Goal: Check status: Check status

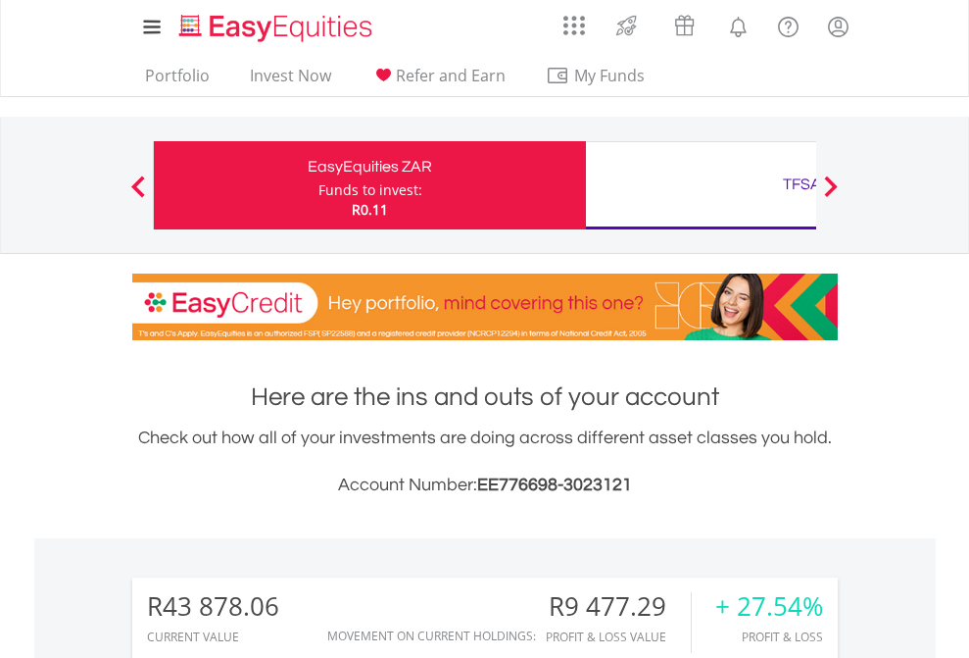
click at [319, 185] on div "Funds to invest:" at bounding box center [371, 190] width 104 height 20
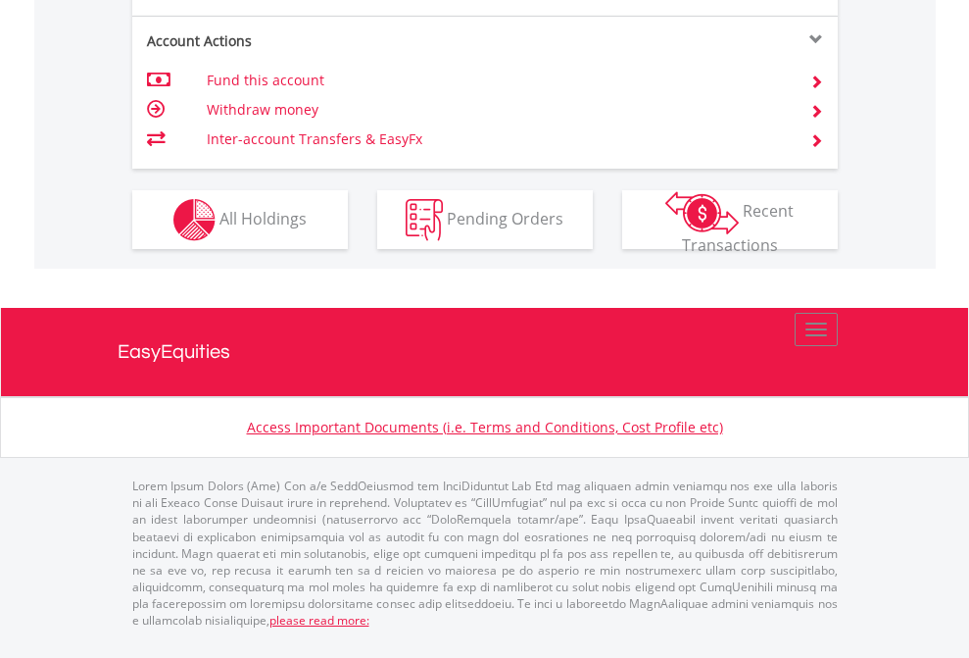
scroll to position [1879, 0]
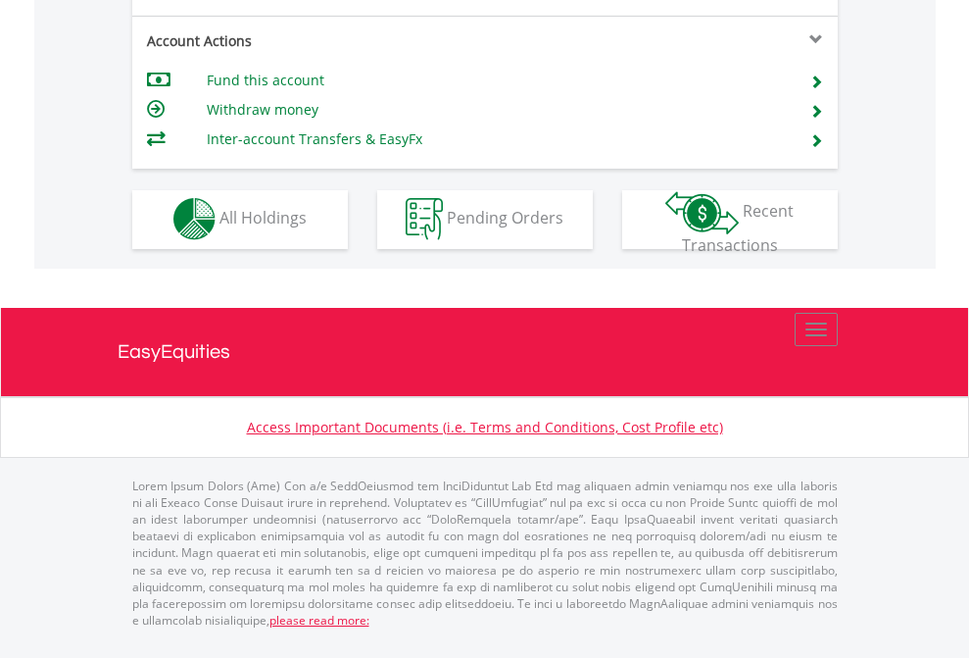
scroll to position [1833, 0]
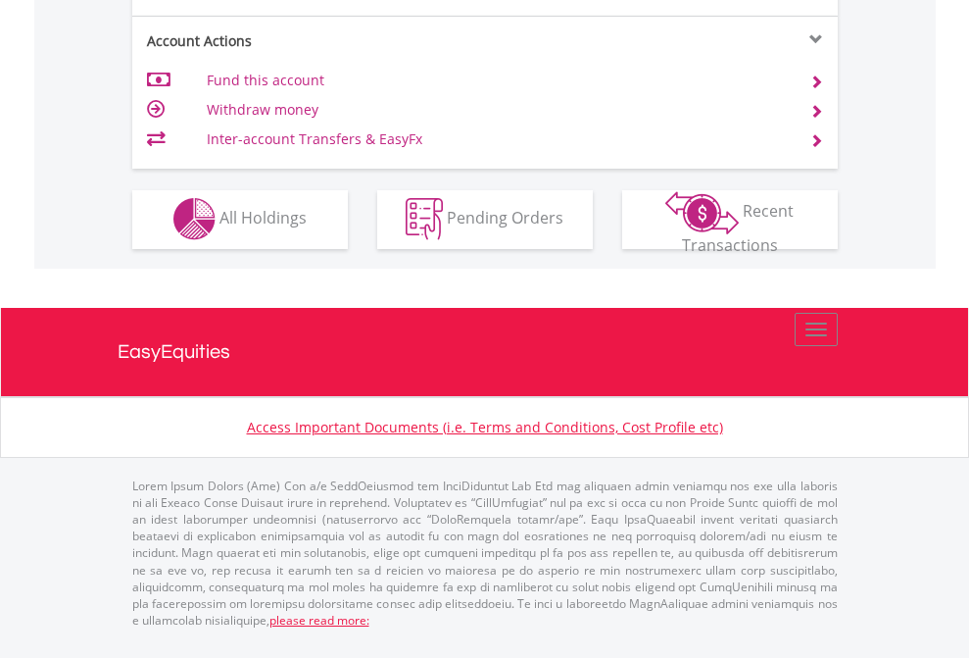
scroll to position [1833, 0]
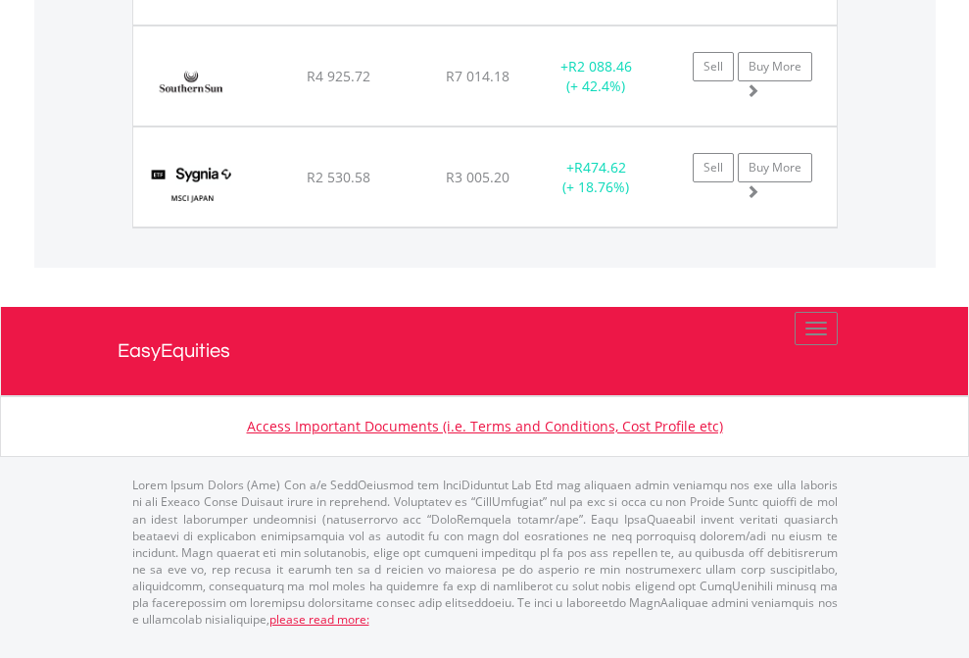
scroll to position [188, 308]
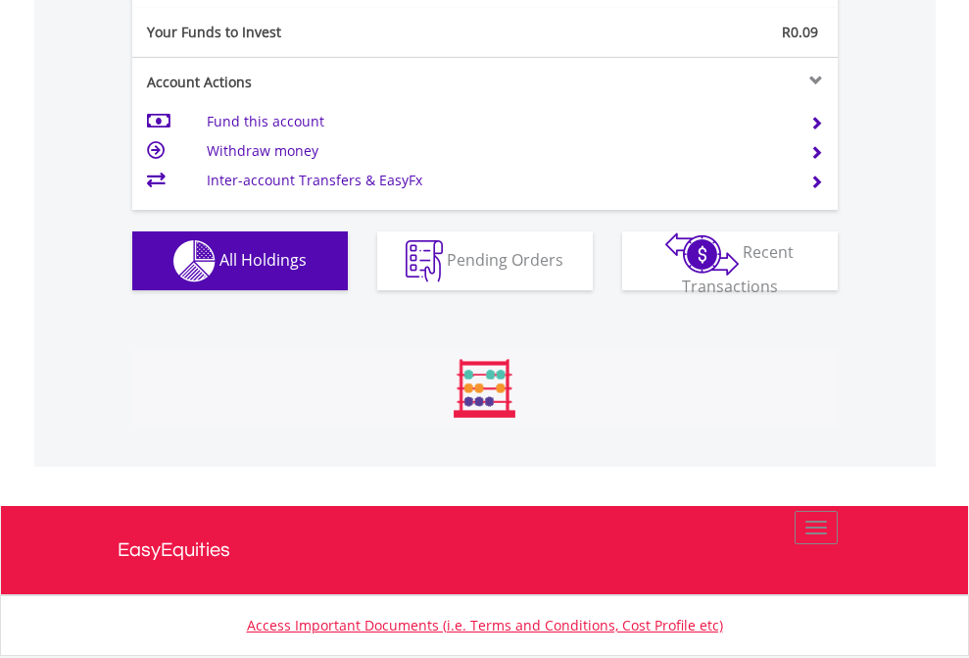
scroll to position [188, 308]
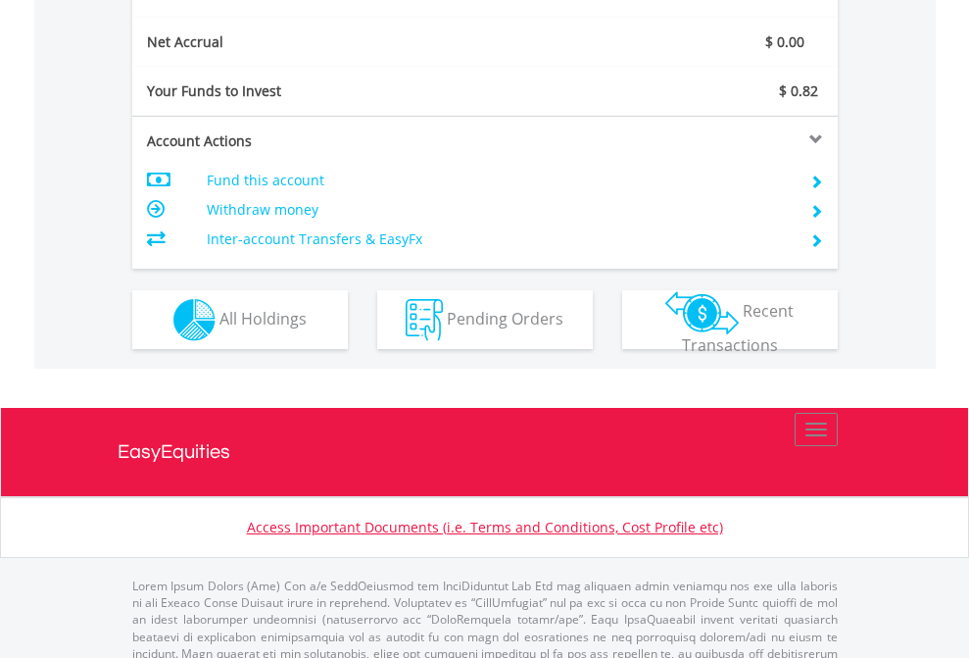
scroll to position [141, 0]
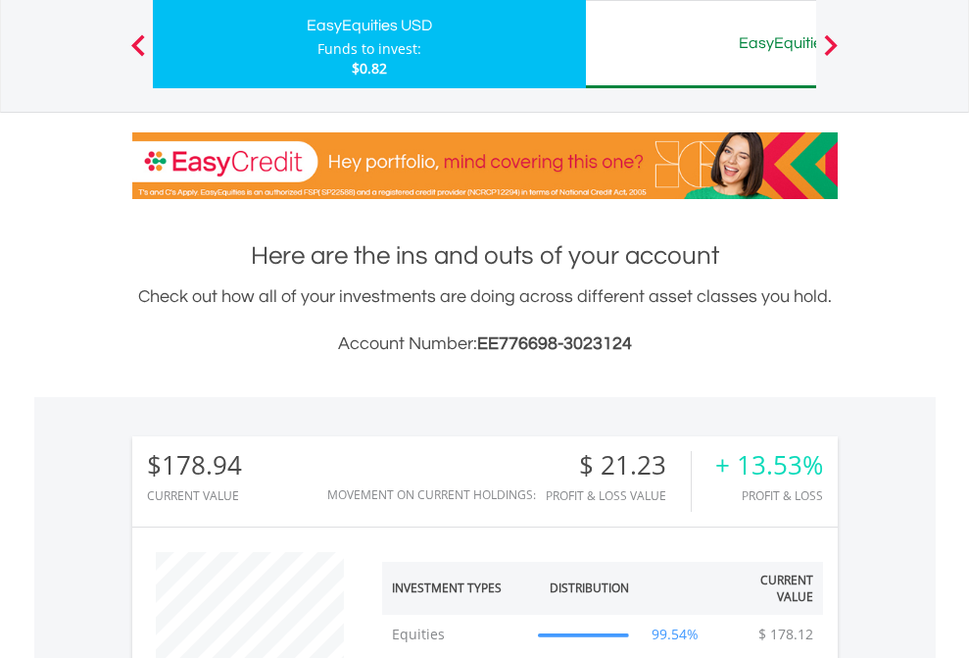
click at [701, 44] on div "EasyEquities AUD" at bounding box center [802, 42] width 409 height 27
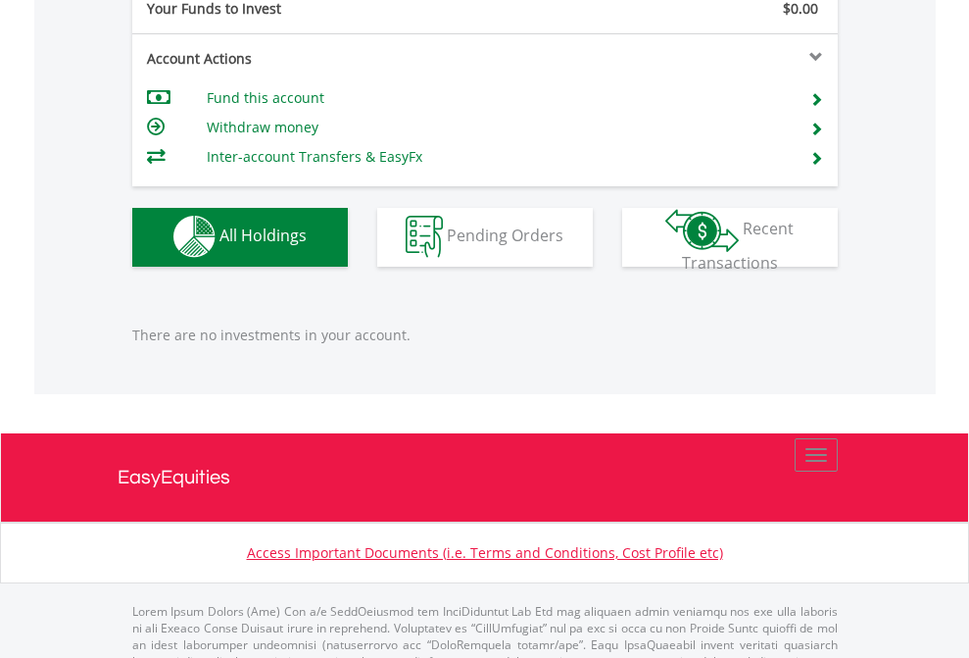
scroll to position [1941, 0]
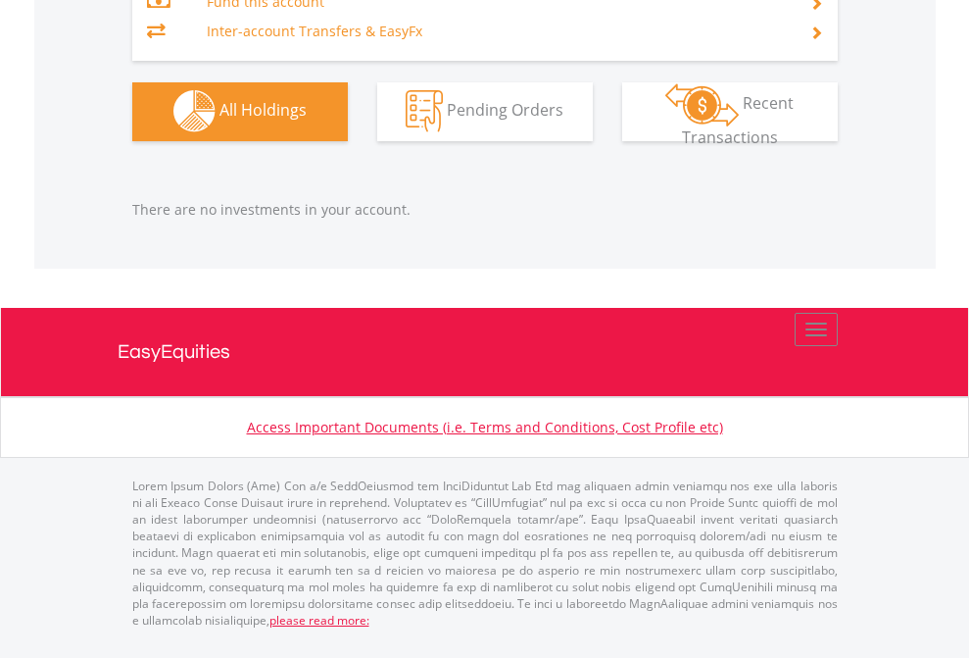
scroll to position [188, 308]
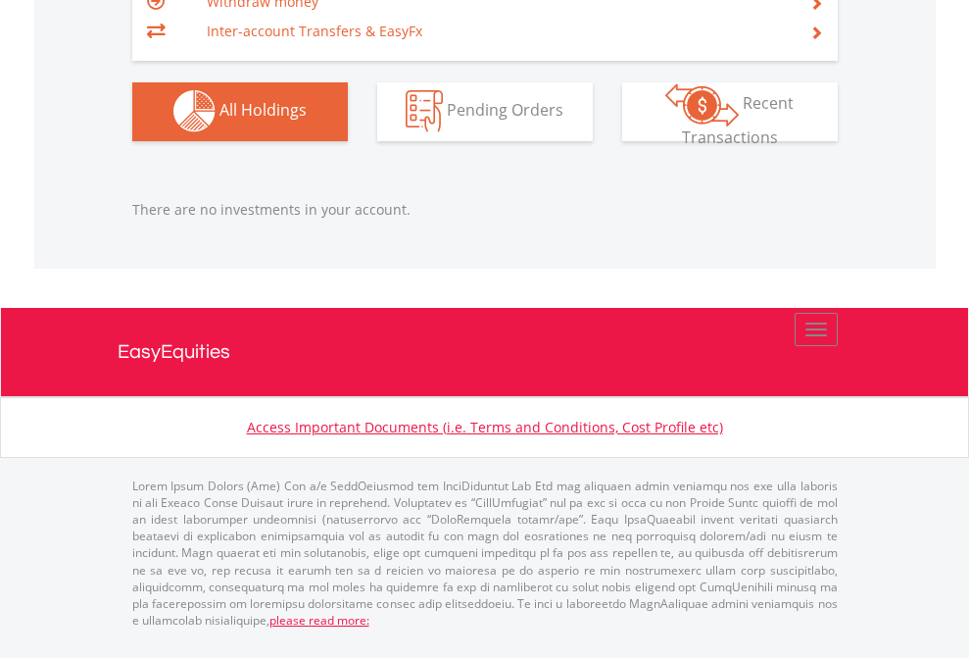
scroll to position [188, 308]
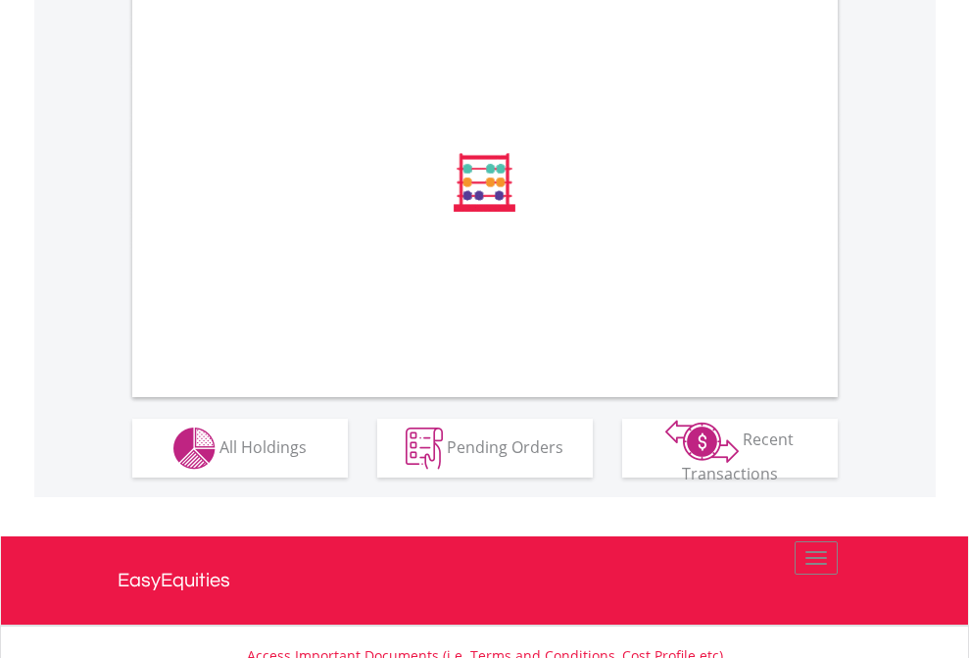
click at [220, 457] on span "All Holdings" at bounding box center [263, 446] width 87 height 22
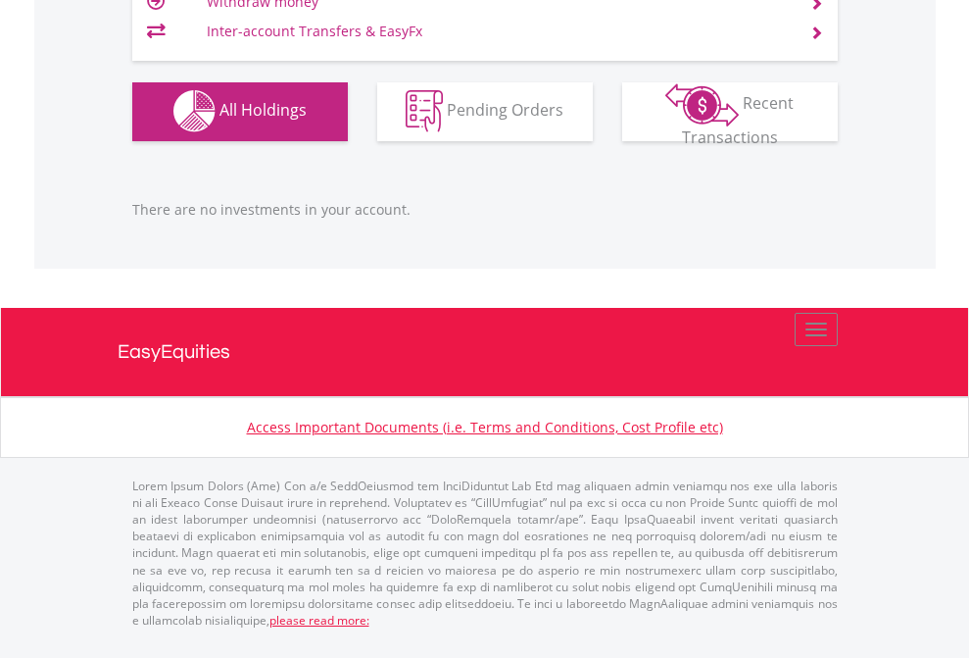
scroll to position [188, 308]
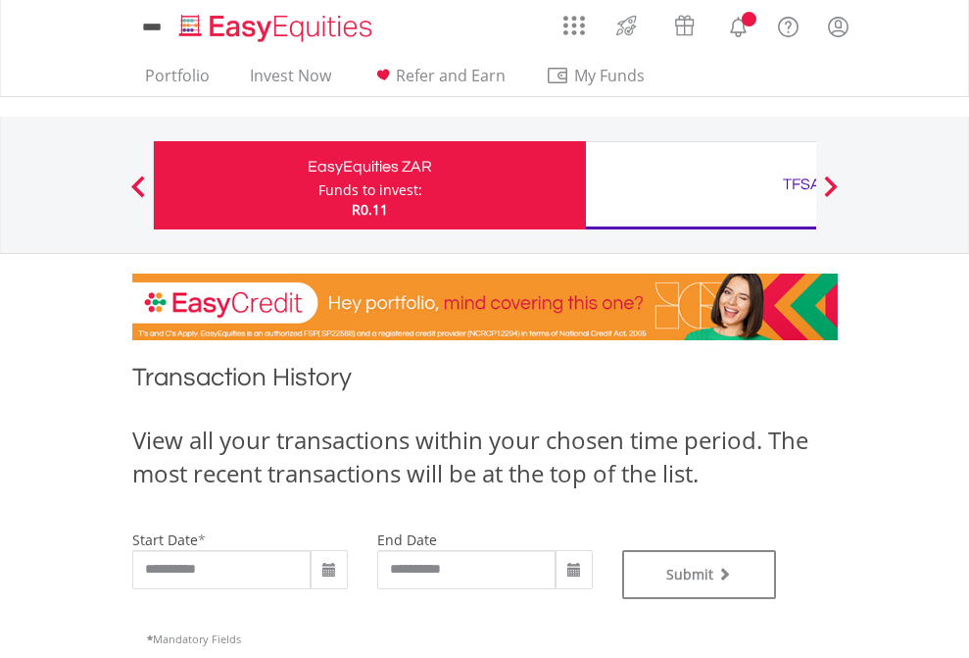
type input "**********"
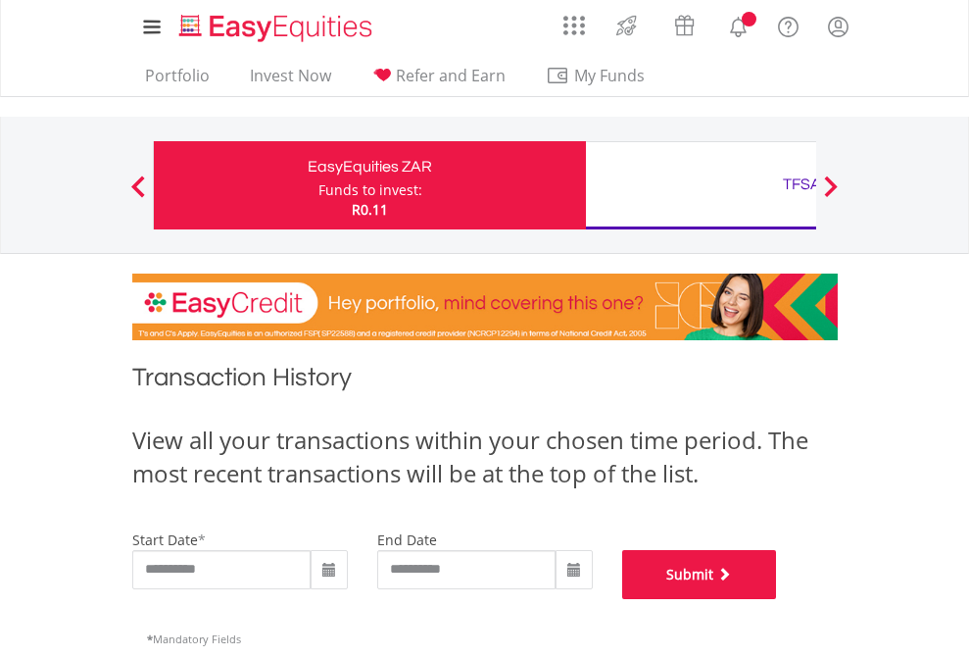
click at [777, 599] on button "Submit" at bounding box center [699, 574] width 155 height 49
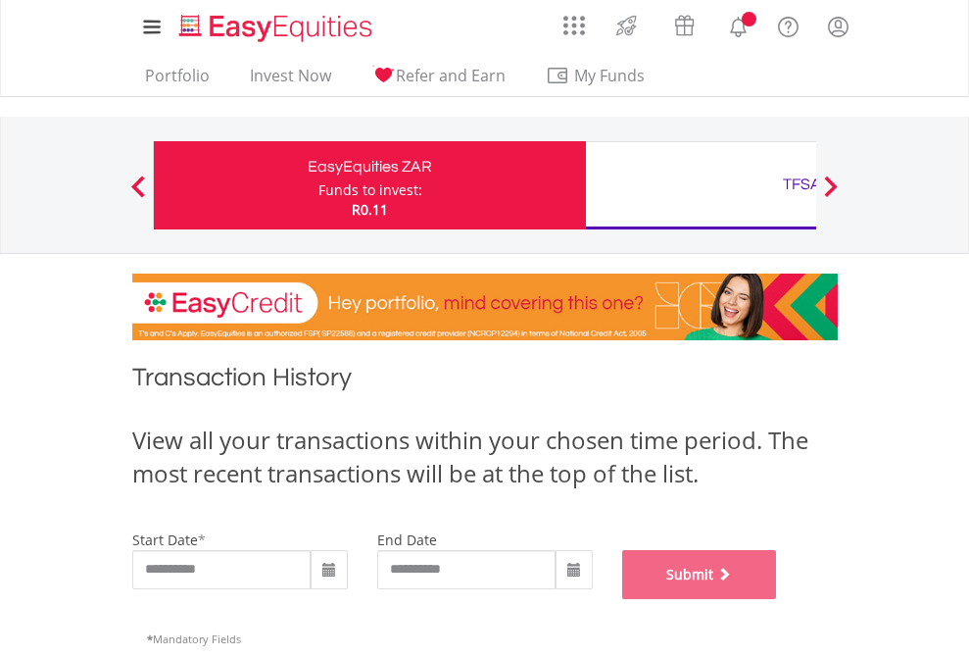
scroll to position [795, 0]
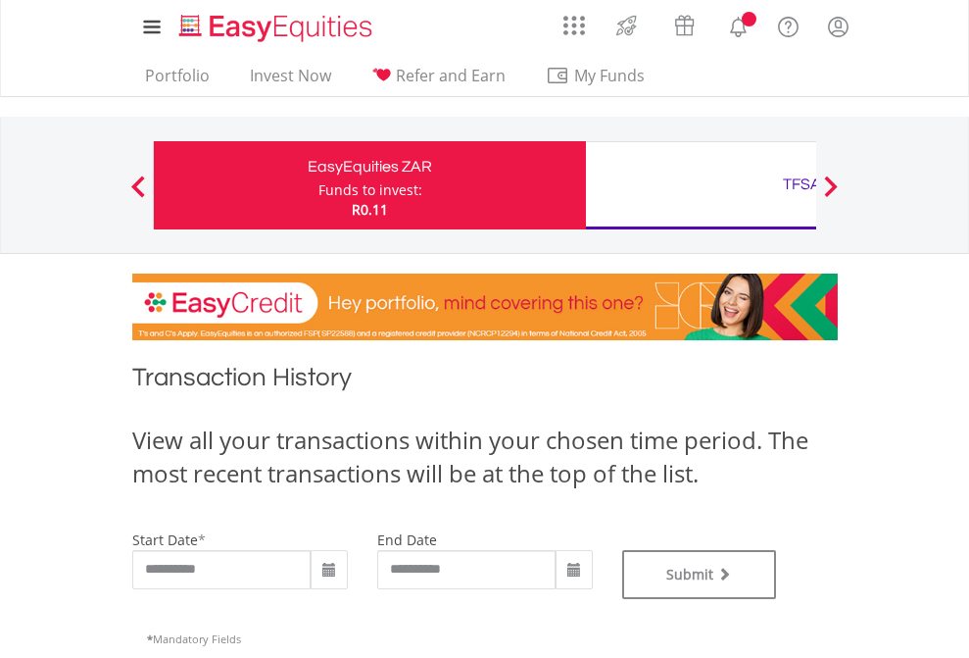
click at [701, 185] on div "TFSA" at bounding box center [802, 184] width 409 height 27
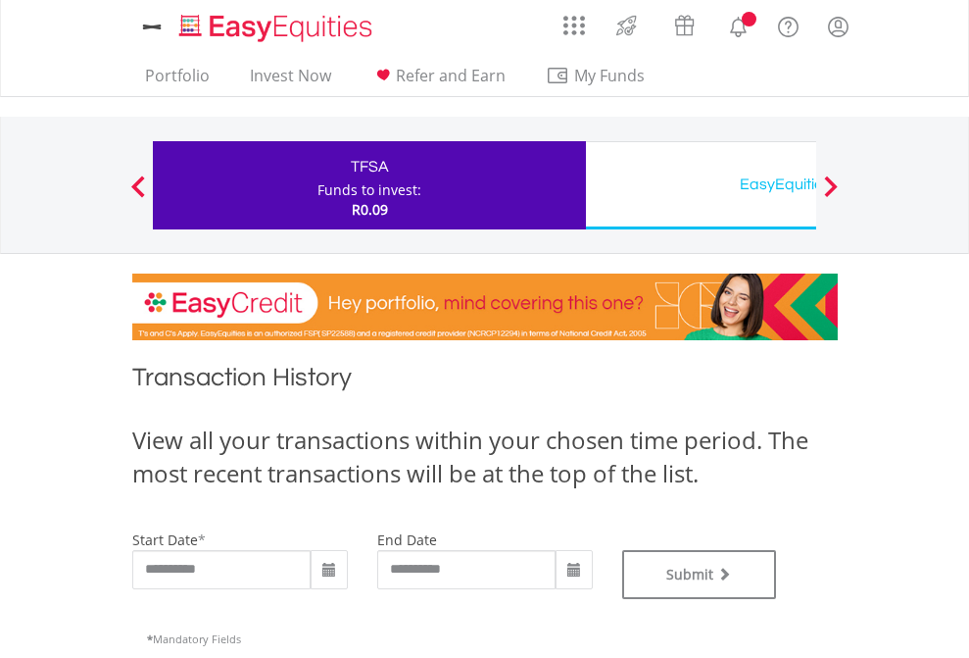
type input "**********"
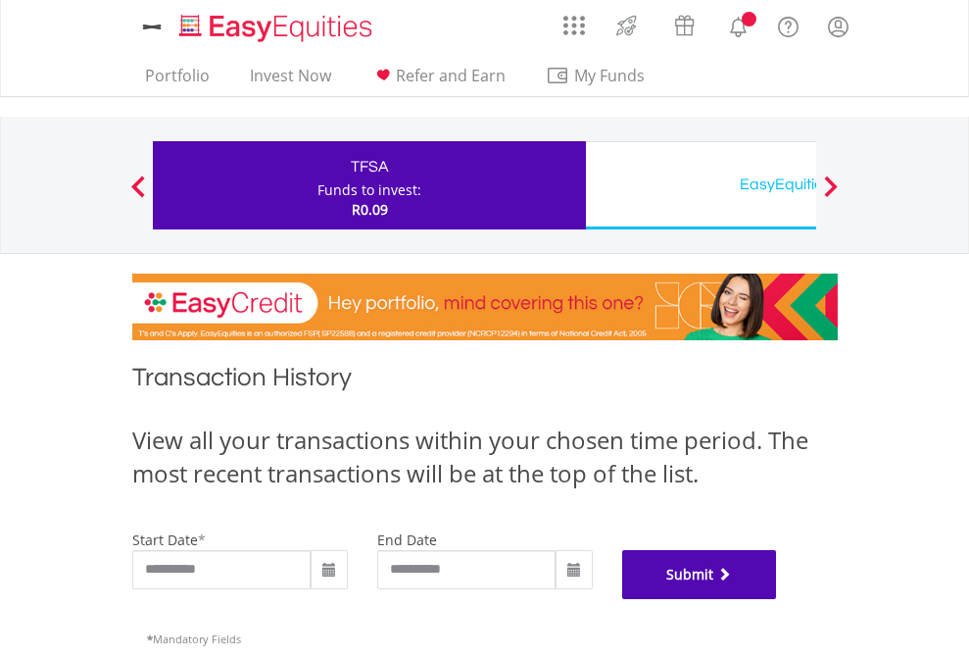
click at [777, 599] on button "Submit" at bounding box center [699, 574] width 155 height 49
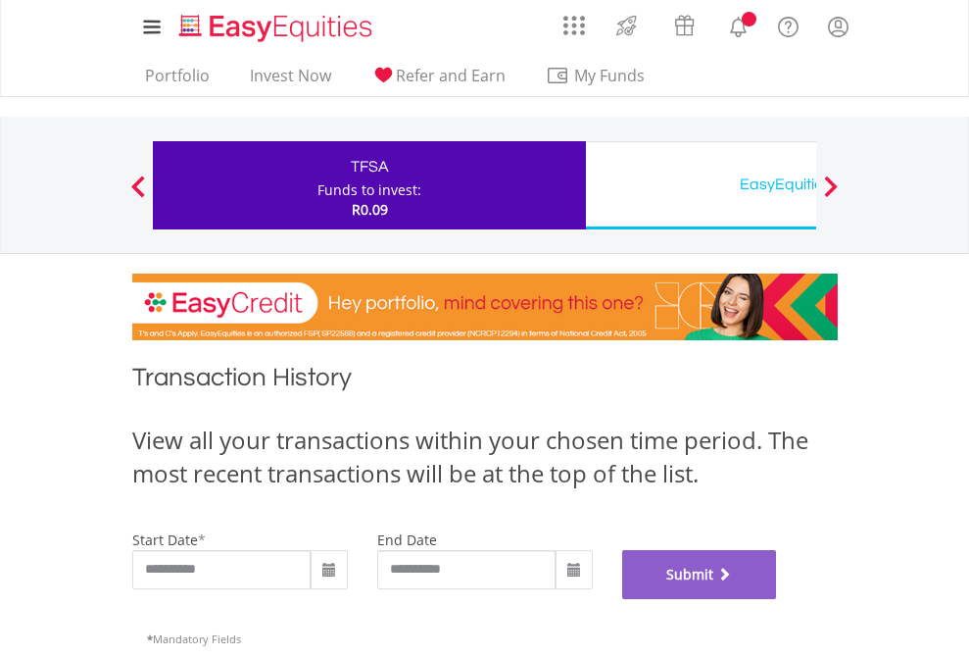
scroll to position [795, 0]
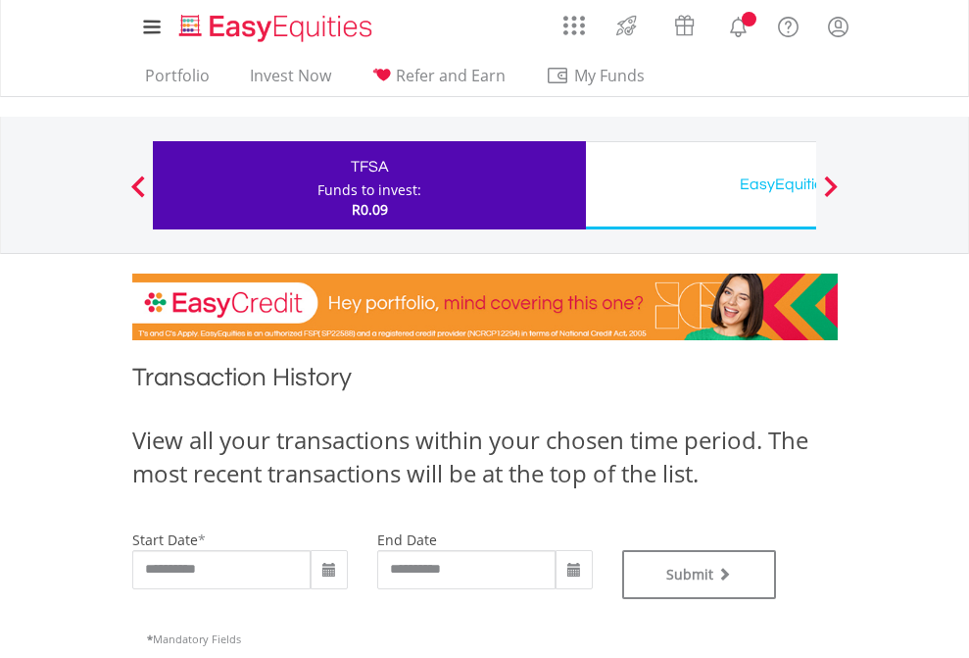
click at [701, 185] on div "EasyEquities USD" at bounding box center [802, 184] width 409 height 27
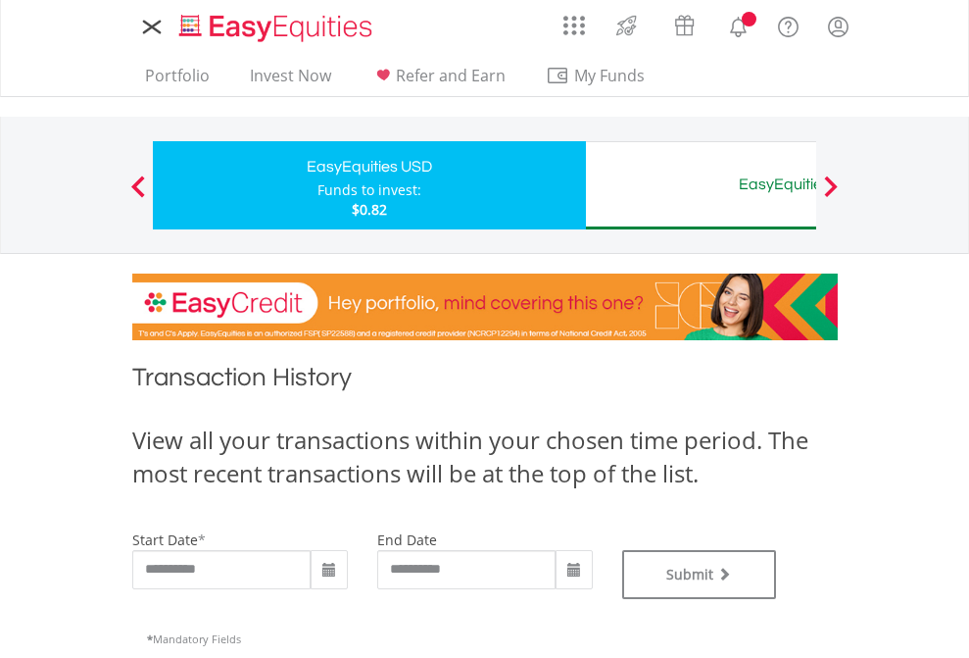
type input "**********"
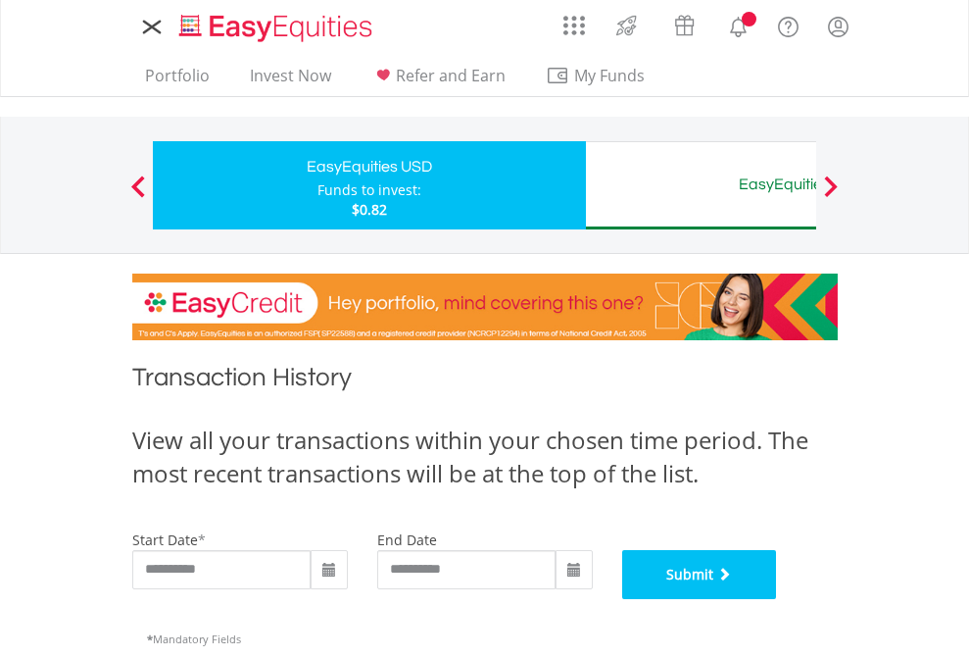
click at [777, 599] on button "Submit" at bounding box center [699, 574] width 155 height 49
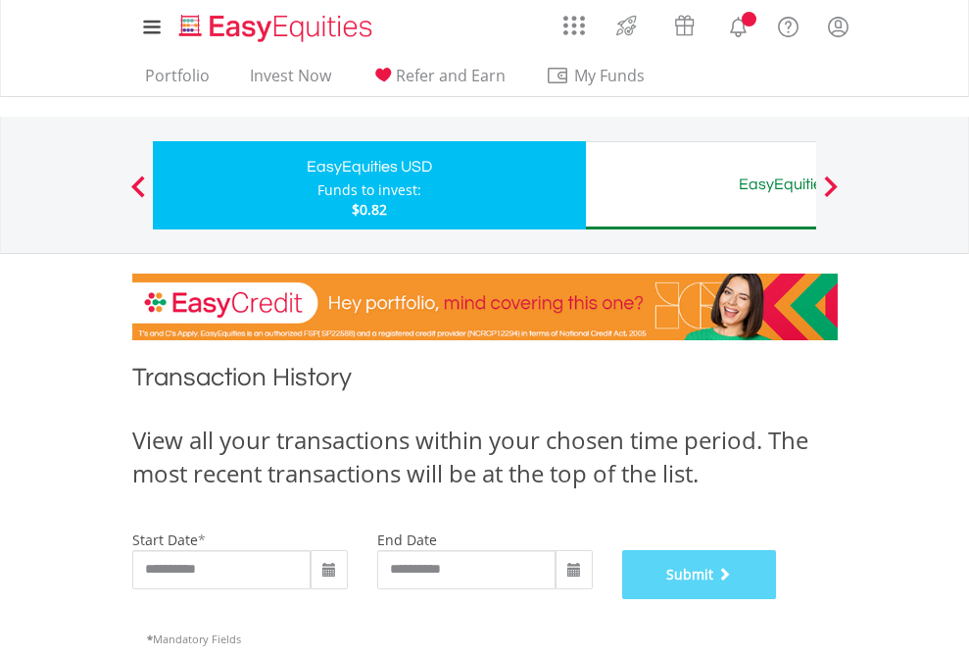
scroll to position [795, 0]
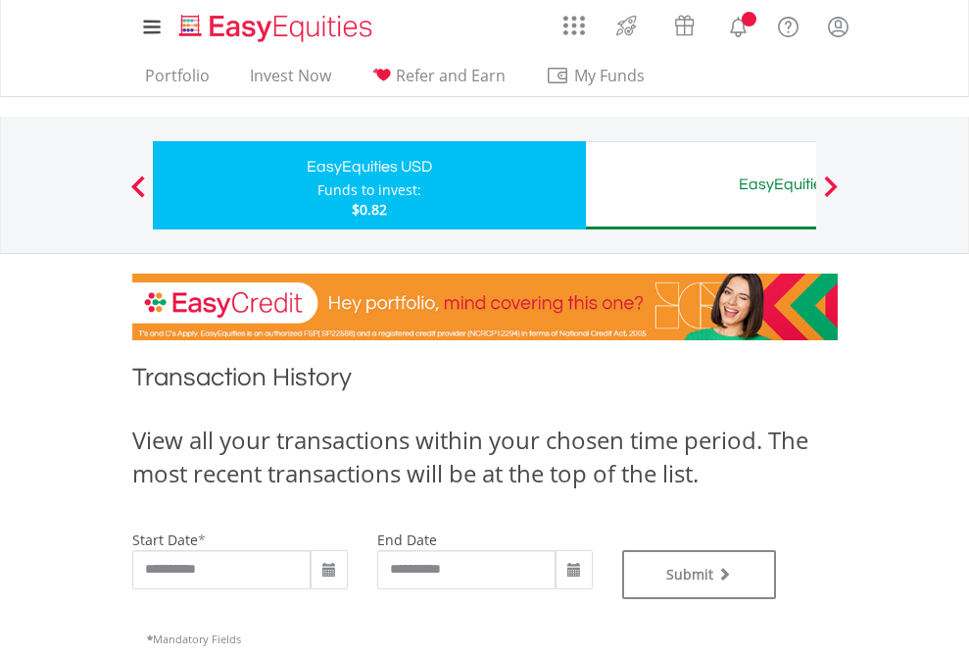
click at [701, 185] on div "EasyEquities AUD" at bounding box center [802, 184] width 409 height 27
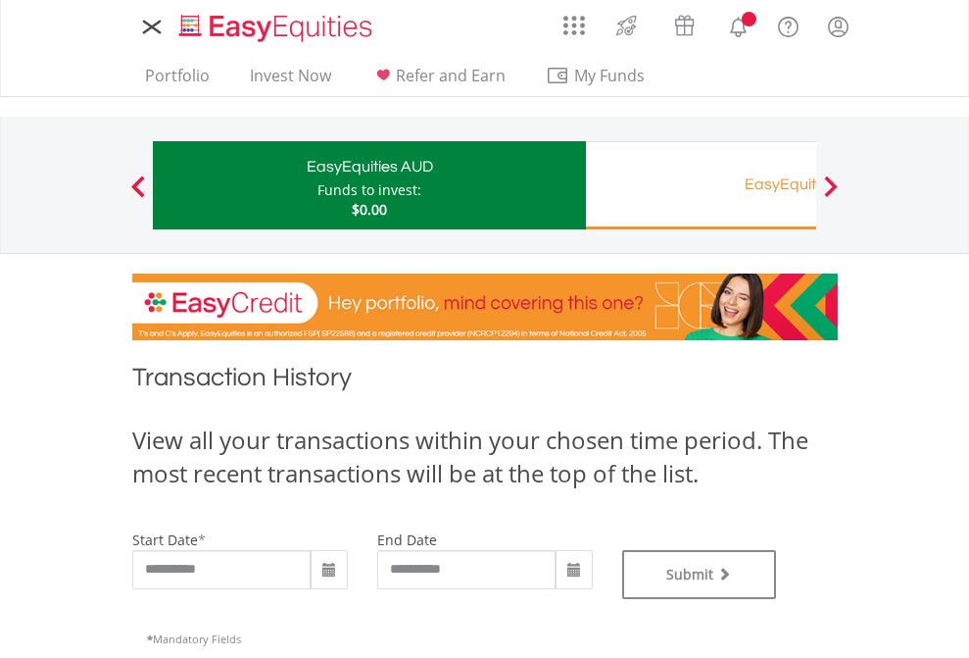
type input "**********"
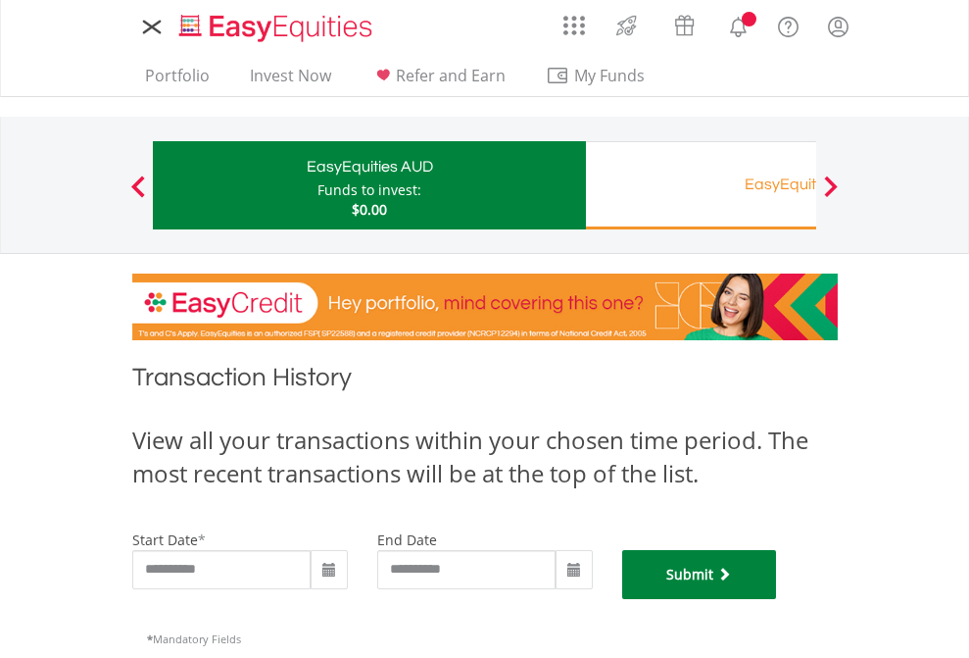
click at [777, 599] on button "Submit" at bounding box center [699, 574] width 155 height 49
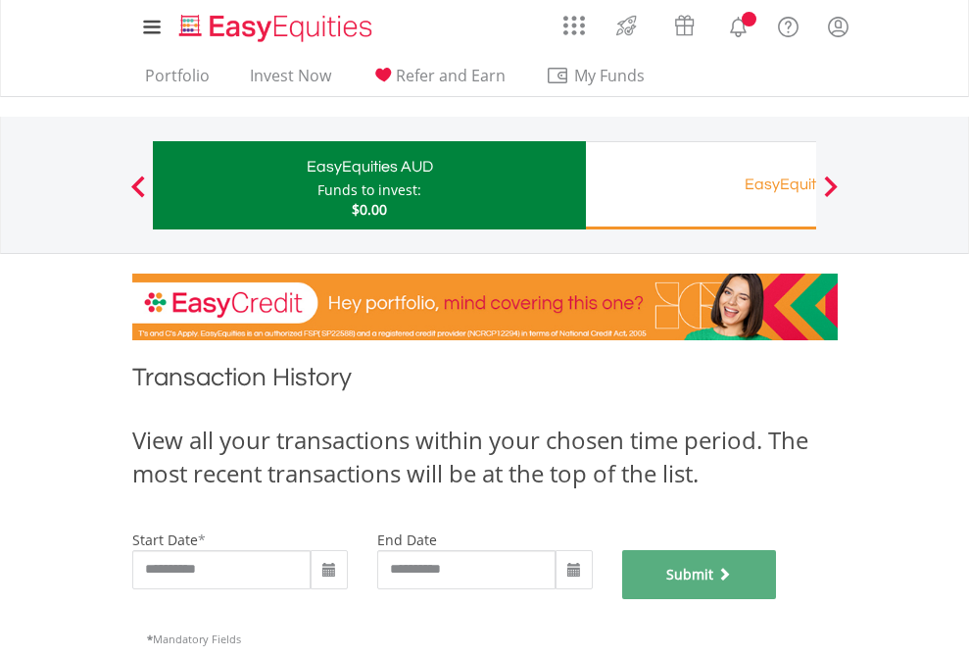
scroll to position [795, 0]
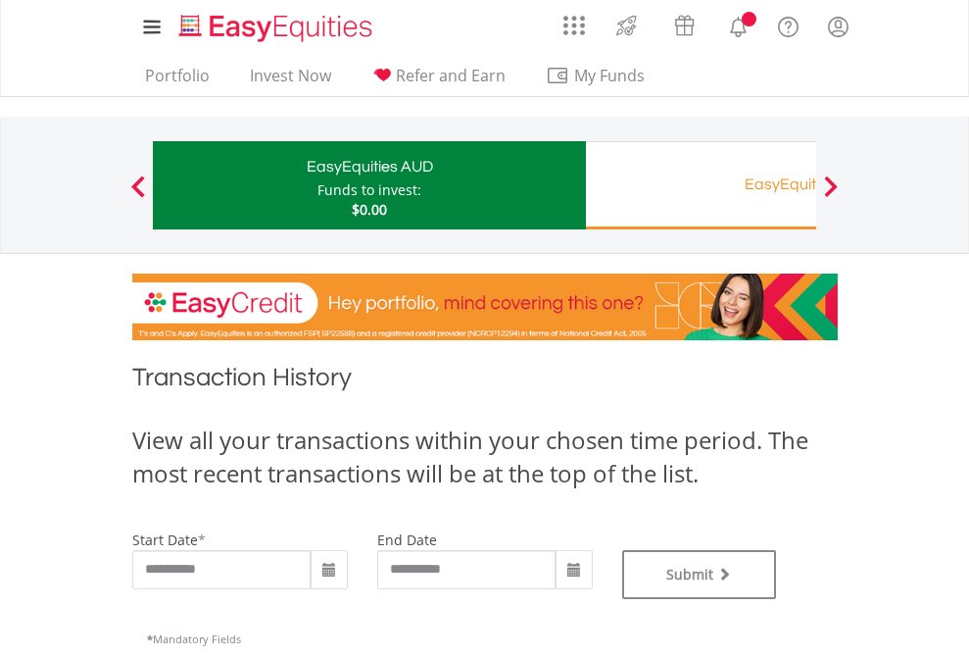
click at [701, 185] on div "EasyEquities RA" at bounding box center [802, 184] width 409 height 27
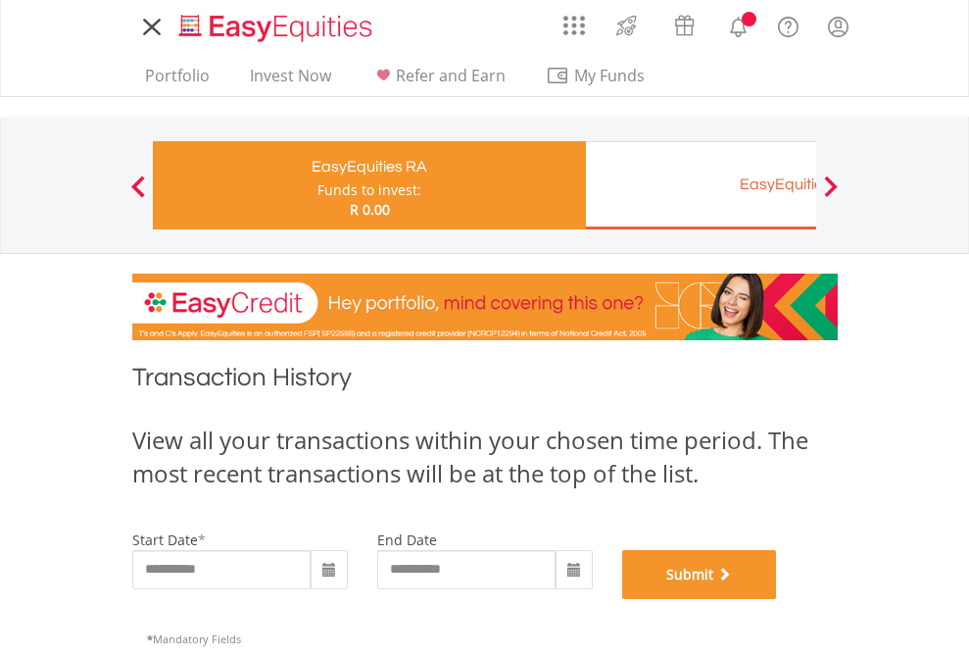
click at [777, 599] on button "Submit" at bounding box center [699, 574] width 155 height 49
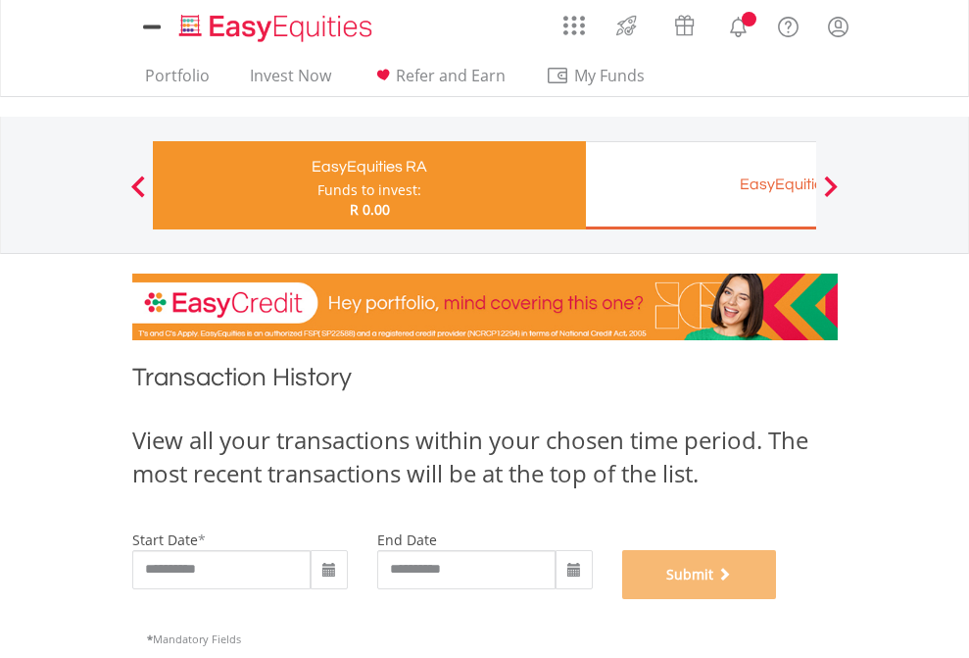
scroll to position [795, 0]
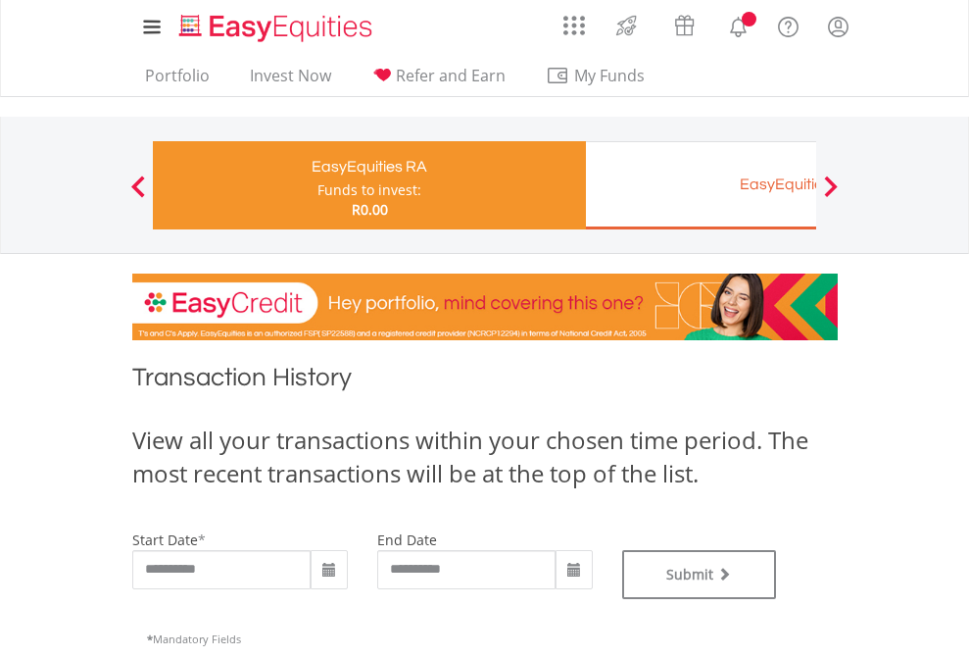
click at [701, 185] on div "EasyEquities EUR" at bounding box center [802, 184] width 409 height 27
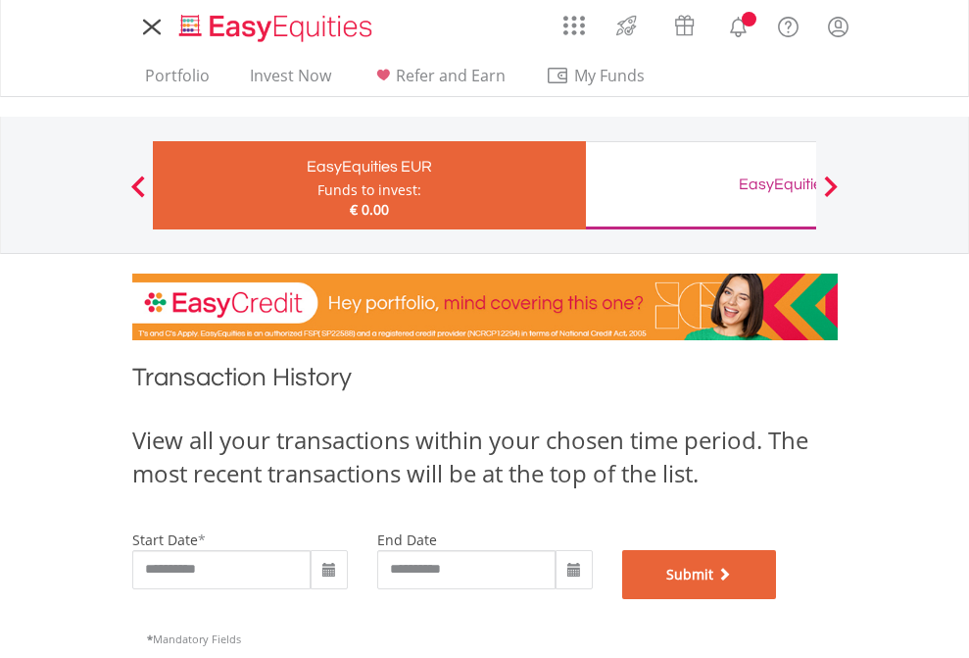
click at [777, 599] on button "Submit" at bounding box center [699, 574] width 155 height 49
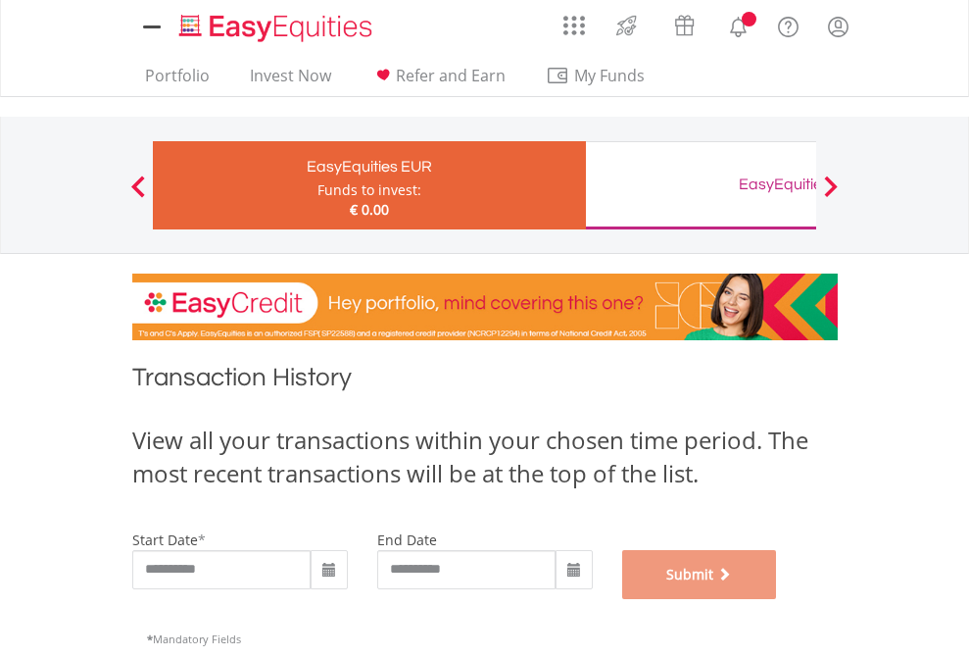
scroll to position [795, 0]
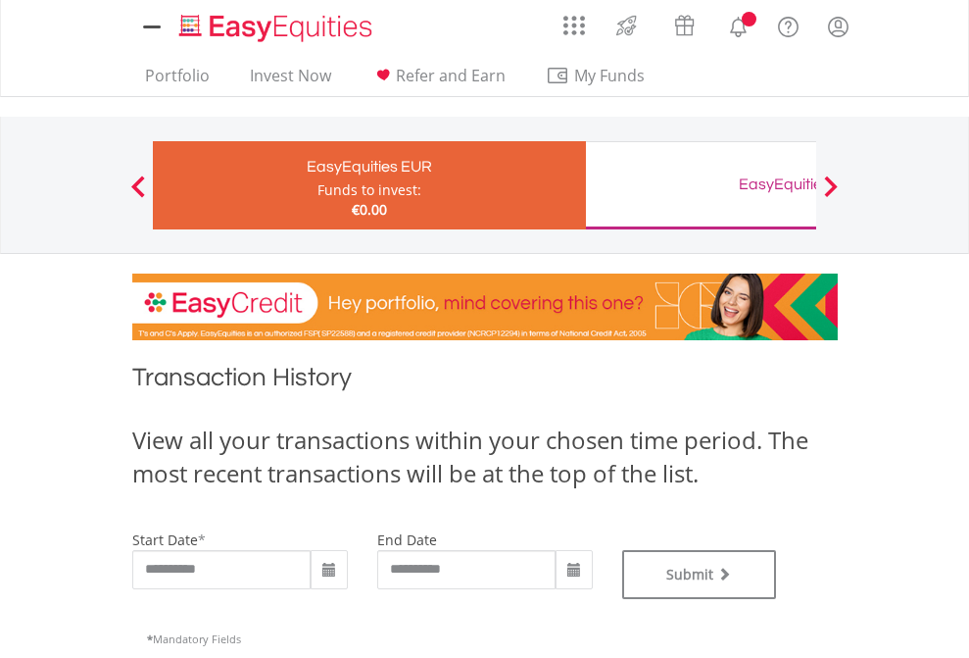
click at [701, 185] on div "EasyEquities GBP" at bounding box center [802, 184] width 409 height 27
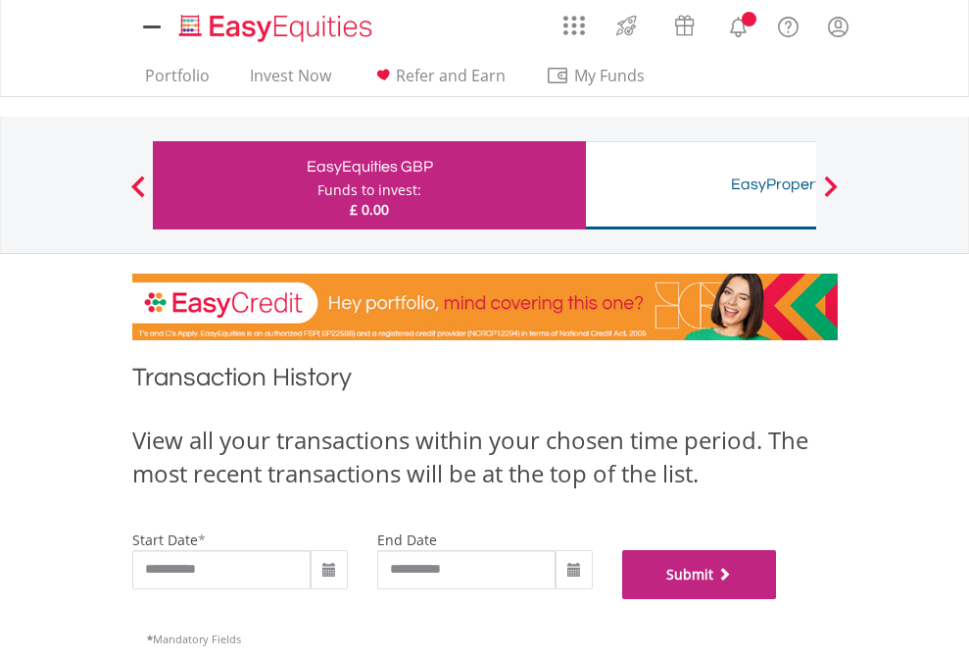
click at [777, 599] on button "Submit" at bounding box center [699, 574] width 155 height 49
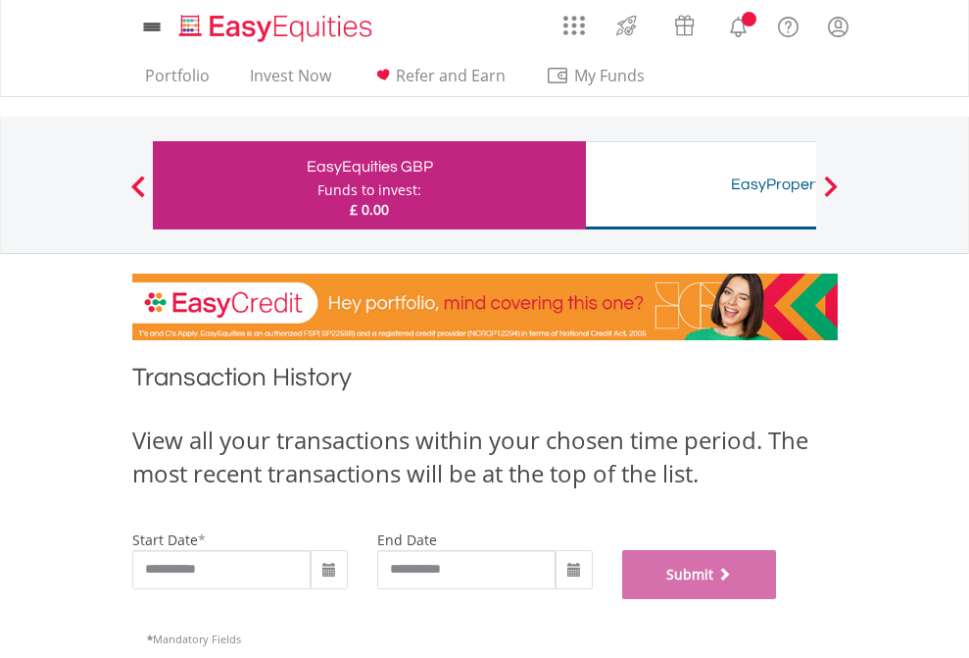
scroll to position [795, 0]
